Goal: Task Accomplishment & Management: Manage account settings

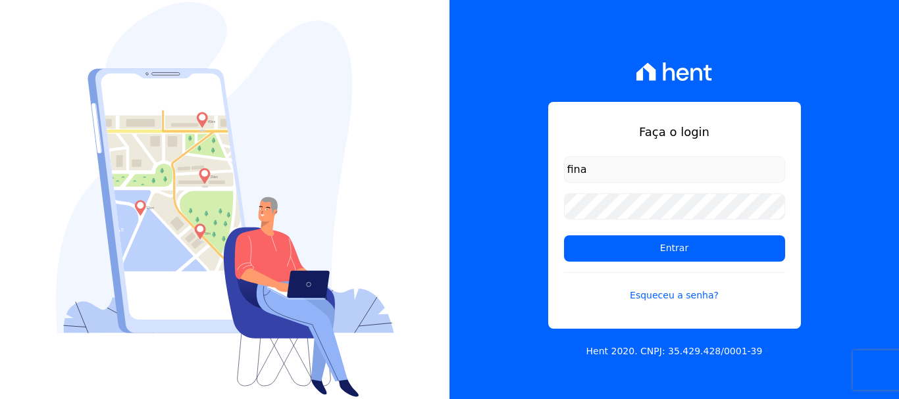
type input "[EMAIL_ADDRESS][DOMAIN_NAME]"
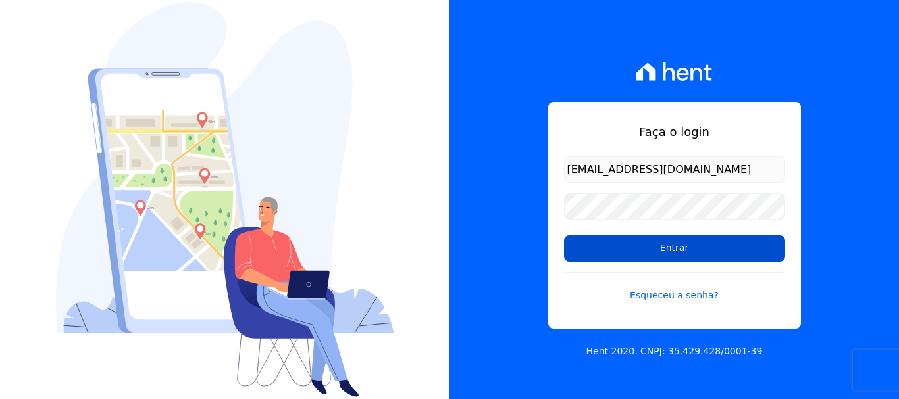
click at [683, 250] on input "Entrar" at bounding box center [674, 249] width 221 height 26
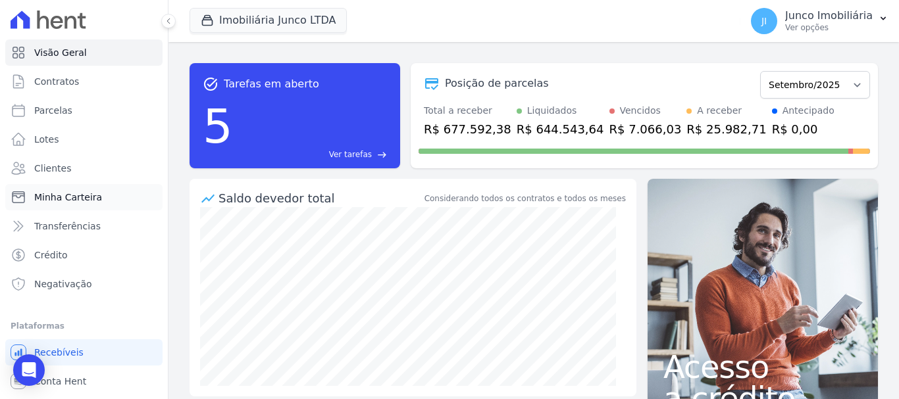
click at [81, 198] on span "Minha Carteira" at bounding box center [68, 197] width 68 height 13
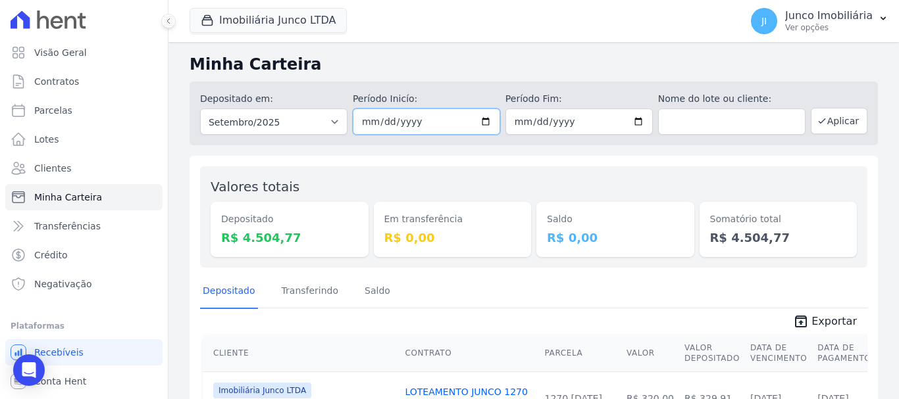
click at [485, 122] on input "2025-09-01" at bounding box center [426, 122] width 147 height 26
type input "2025-09-16"
click at [638, 119] on input "2025-09-30" at bounding box center [578, 122] width 147 height 26
type input "2025-09-16"
click at [838, 117] on button "Aplicar" at bounding box center [839, 121] width 57 height 26
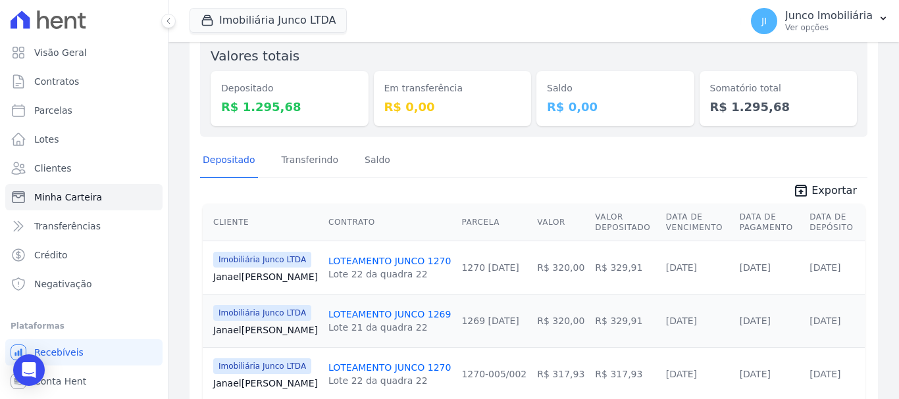
scroll to position [132, 0]
click at [833, 188] on span "Exportar" at bounding box center [834, 190] width 45 height 16
click at [807, 27] on p "Ver opções" at bounding box center [829, 27] width 88 height 11
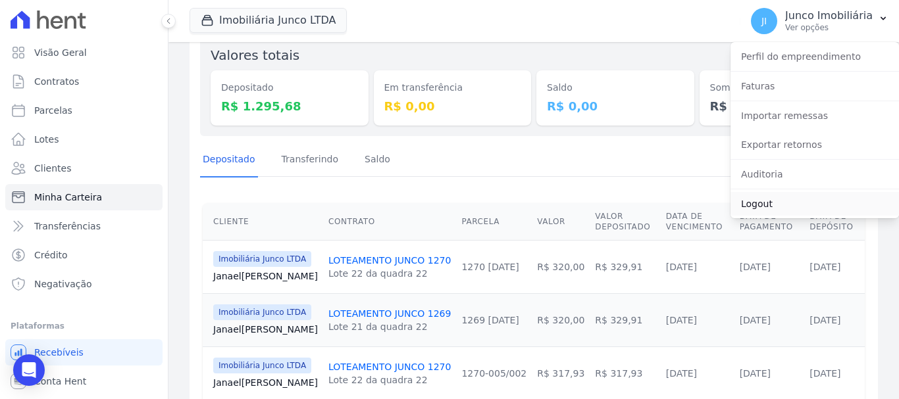
click at [755, 205] on link "Logout" at bounding box center [815, 204] width 168 height 24
